Goal: Find specific page/section: Find specific page/section

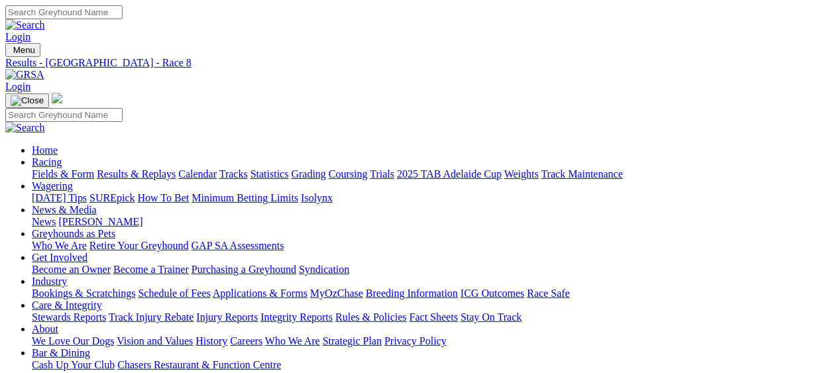
click at [56, 168] on link "Fields & Form" at bounding box center [63, 173] width 62 height 11
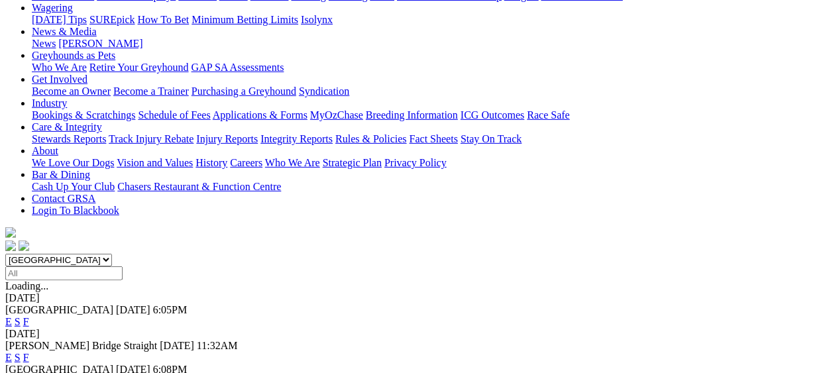
scroll to position [199, 0]
